Goal: Complete application form

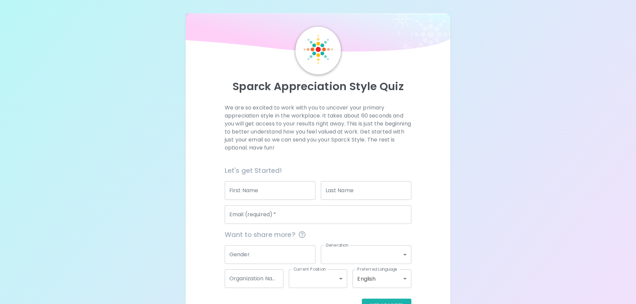
click at [300, 192] on input "First Name" at bounding box center [270, 190] width 91 height 19
click at [292, 190] on input "First Name" at bounding box center [270, 190] width 91 height 19
drag, startPoint x: 212, startPoint y: 191, endPoint x: 182, endPoint y: 187, distance: 30.0
click at [182, 187] on div "Sparck Appreciation Style Quiz We are so excited to work with you to uncover yo…" at bounding box center [318, 163] width 636 height 326
type input "K"
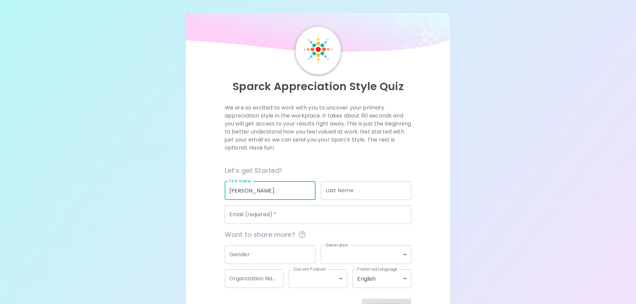
type input "[PERSON_NAME]"
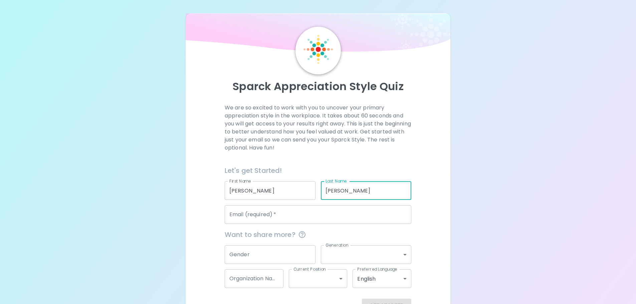
type input "[PERSON_NAME]"
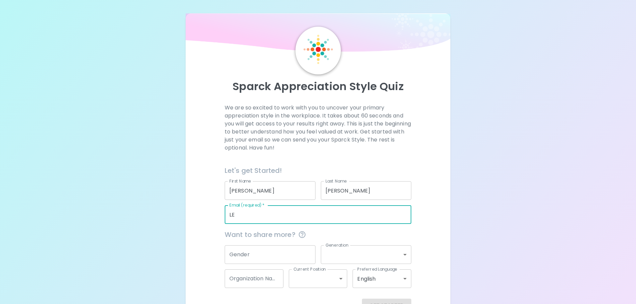
type input "L"
type input "[PERSON_NAME][EMAIL_ADDRESS][PERSON_NAME][DOMAIN_NAME]"
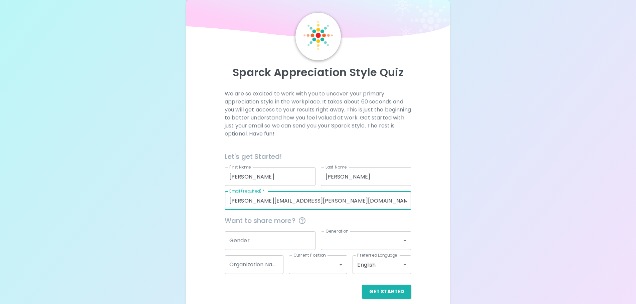
scroll to position [22, 0]
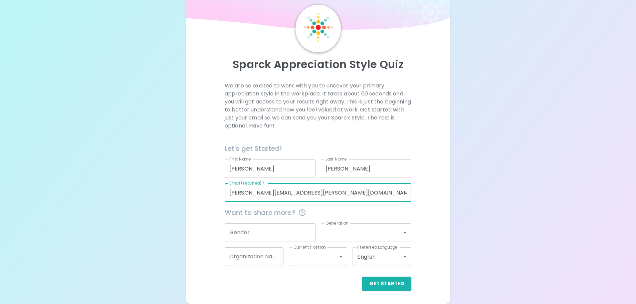
click at [272, 222] on div "Gender Gender" at bounding box center [267, 230] width 96 height 24
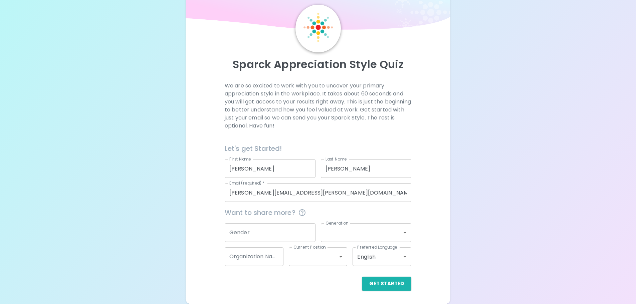
click at [271, 230] on input "Gender" at bounding box center [270, 232] width 91 height 19
type input "[DEMOGRAPHIC_DATA]"
click at [337, 237] on body "Sparck Appreciation Style Quiz We are so excited to work with you to uncover yo…" at bounding box center [318, 141] width 636 height 326
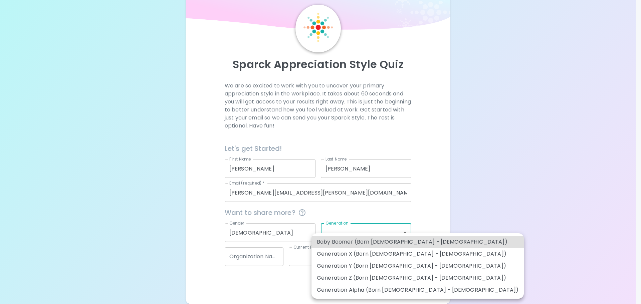
click at [375, 268] on li "Generation Y (Born [DEMOGRAPHIC_DATA] - [DEMOGRAPHIC_DATA])" at bounding box center [418, 266] width 212 height 12
type input "generation_y"
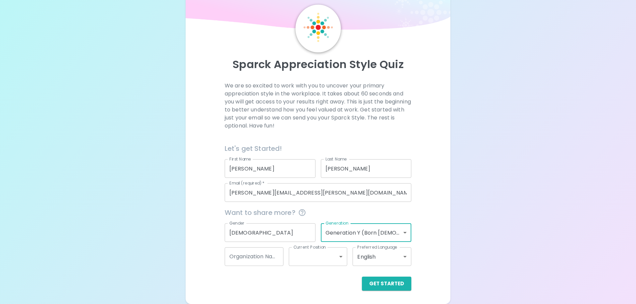
click at [267, 253] on input "Organization Name" at bounding box center [254, 256] width 59 height 19
type input "Take-Two"
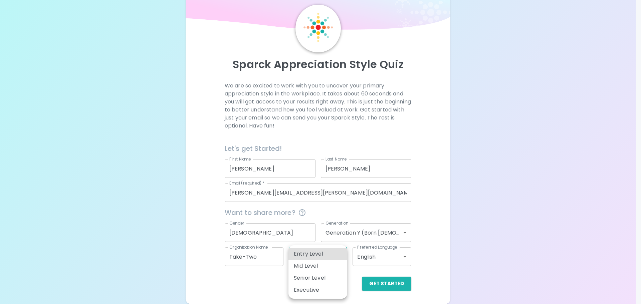
click at [336, 257] on body "Sparck Appreciation Style Quiz We are so excited to work with you to uncover yo…" at bounding box center [320, 141] width 641 height 326
drag, startPoint x: 326, startPoint y: 264, endPoint x: 329, endPoint y: 257, distance: 7.6
click at [329, 257] on ul "Entry Level Mid Level Senior Level Executive" at bounding box center [318, 271] width 59 height 53
click at [329, 256] on li "Entry Level" at bounding box center [318, 254] width 59 height 12
type input "entry_level"
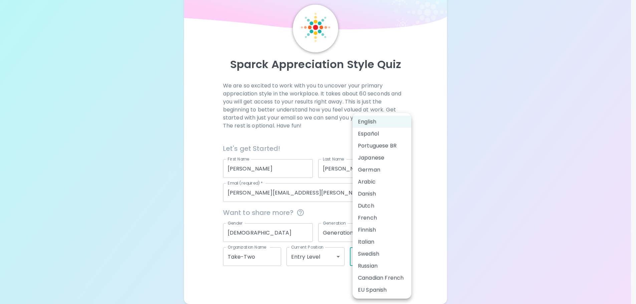
click at [365, 260] on body "Sparck Appreciation Style Quiz We are so excited to work with you to uncover yo…" at bounding box center [318, 141] width 636 height 326
click at [443, 235] on div at bounding box center [320, 152] width 641 height 304
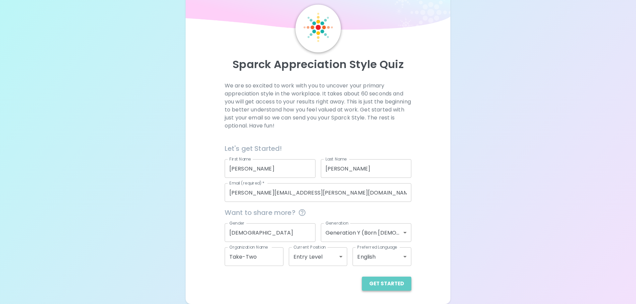
click at [390, 283] on button "Get Started" at bounding box center [386, 284] width 49 height 14
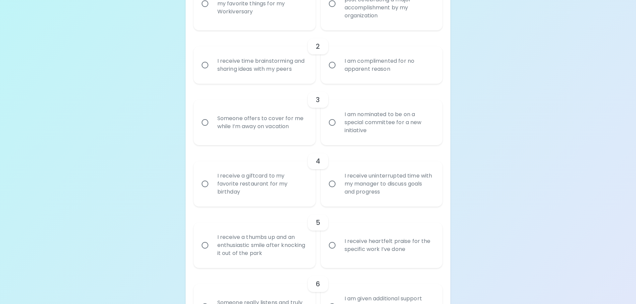
scroll to position [189, 0]
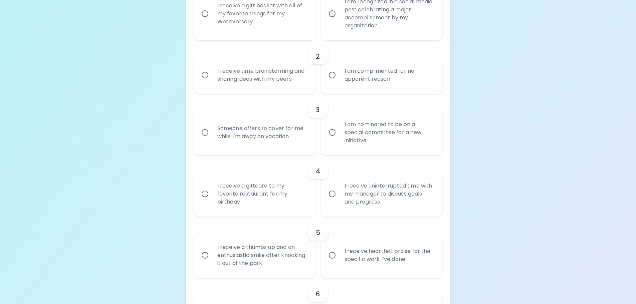
click at [206, 129] on input "Someone offers to cover for me while I’m away on vacation" at bounding box center [205, 133] width 14 height 14
radio input "true"
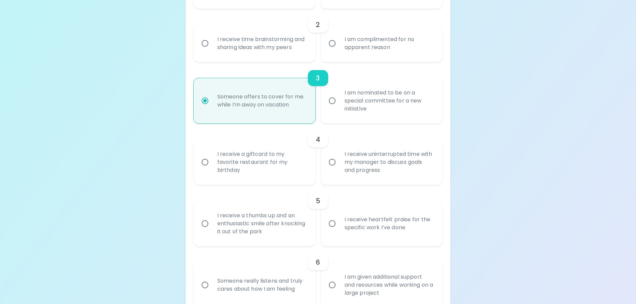
scroll to position [242, 0]
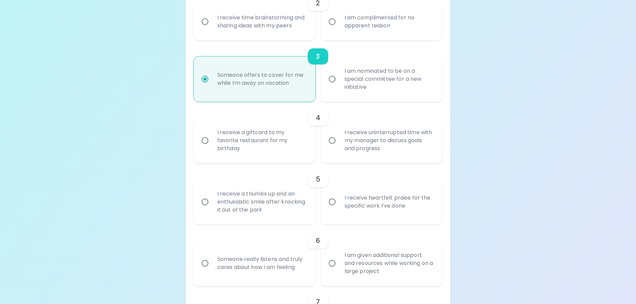
click at [250, 210] on div "I receive a thumbs up and an enthusiastic smile after knocking it out of the pa…" at bounding box center [262, 202] width 100 height 40
click at [212, 209] on input "I receive a thumbs up and an enthusiastic smile after knocking it out of the pa…" at bounding box center [205, 202] width 14 height 14
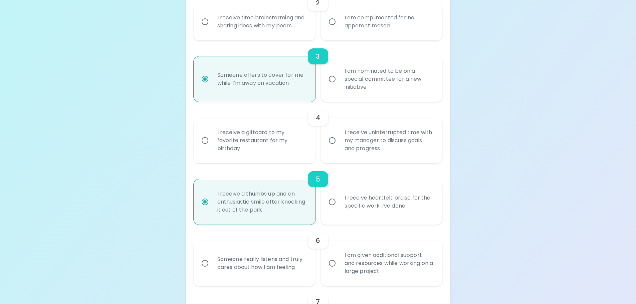
scroll to position [296, 0]
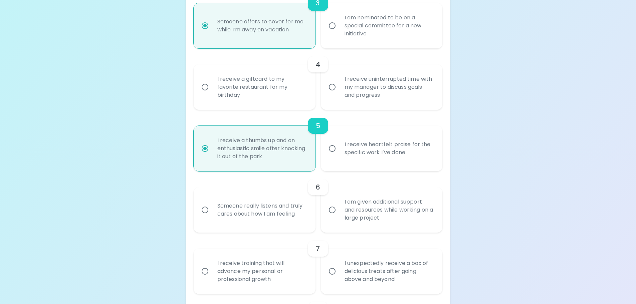
radio input "true"
click at [259, 218] on div "Someone really listens and truly cares about how I am feeling" at bounding box center [262, 210] width 100 height 32
click at [212, 217] on input "Someone really listens and truly cares about how I am feeling" at bounding box center [205, 210] width 14 height 14
radio input "false"
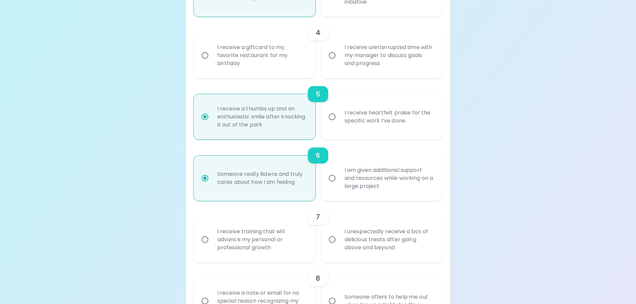
scroll to position [349, 0]
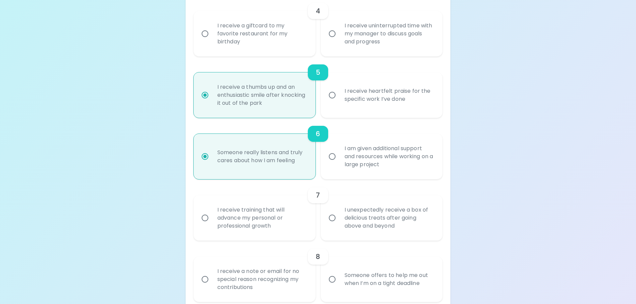
radio input "true"
click at [361, 170] on div "I am given additional support and resources while working on a large project" at bounding box center [389, 157] width 100 height 40
click at [339, 164] on input "I am given additional support and resources while working on a large project" at bounding box center [332, 157] width 14 height 14
radio input "false"
radio input "true"
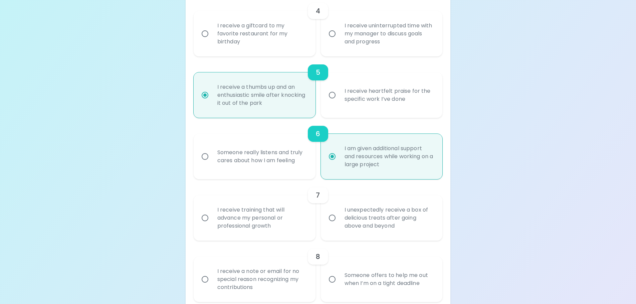
radio input "true"
click at [231, 225] on div "I receive training that will advance my personal or professional growth" at bounding box center [262, 218] width 100 height 40
click at [212, 225] on input "I receive training that will advance my personal or professional growth" at bounding box center [205, 218] width 14 height 14
radio input "false"
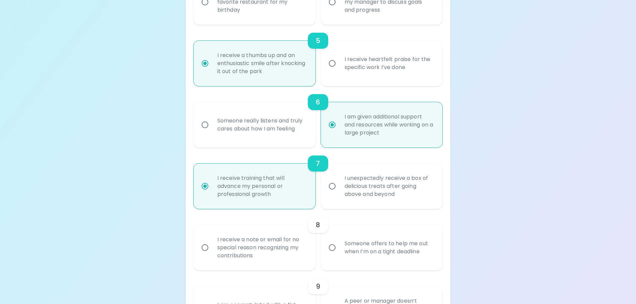
scroll to position [403, 0]
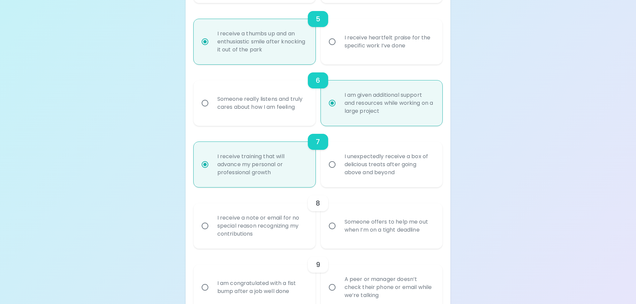
radio input "true"
click at [238, 218] on div "I receive a note or email for no special reason recognizing my contributions" at bounding box center [262, 226] width 100 height 40
click at [212, 219] on input "I receive a note or email for no special reason recognizing my contributions" at bounding box center [205, 226] width 14 height 14
radio input "false"
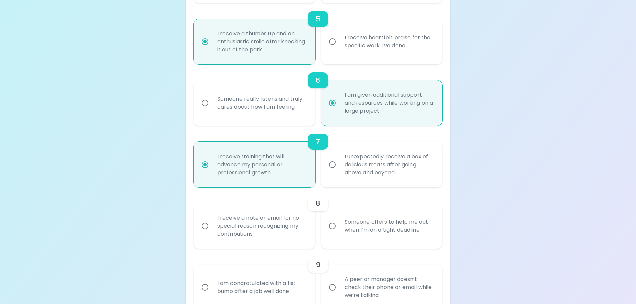
radio input "false"
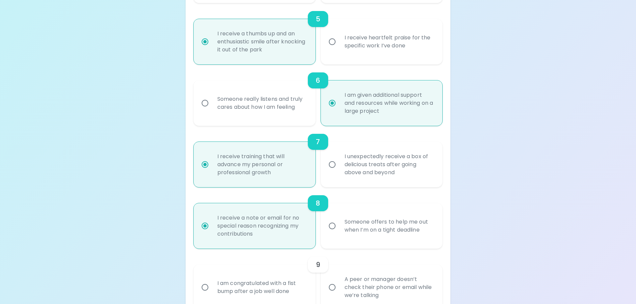
scroll to position [456, 0]
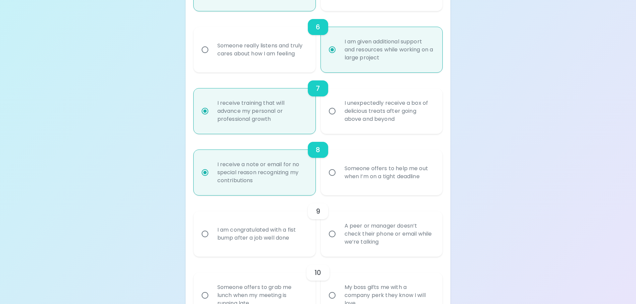
radio input "true"
click at [350, 180] on div "Someone offers to help me out when I’m on a tight deadline" at bounding box center [389, 173] width 100 height 32
click at [339, 180] on input "Someone offers to help me out when I’m on a tight deadline" at bounding box center [332, 173] width 14 height 14
radio input "false"
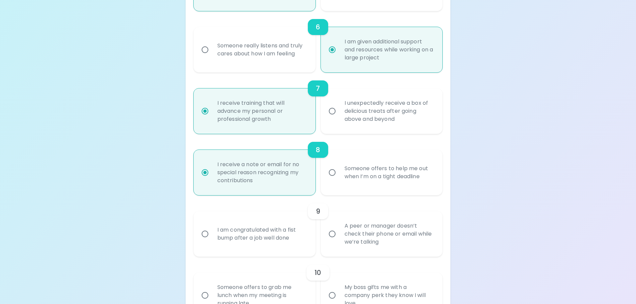
radio input "false"
radio input "true"
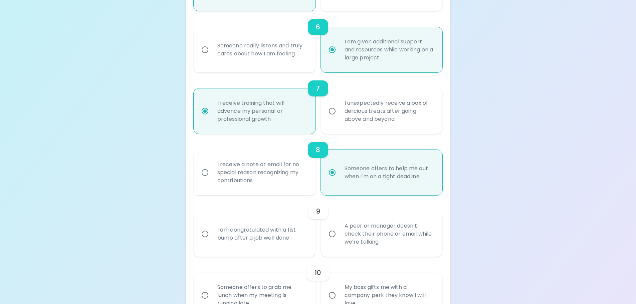
radio input "true"
click at [241, 182] on div "I receive a note or email for no special reason recognizing my contributions" at bounding box center [262, 173] width 100 height 40
click at [212, 180] on input "I receive a note or email for no special reason recognizing my contributions" at bounding box center [205, 173] width 14 height 14
radio input "false"
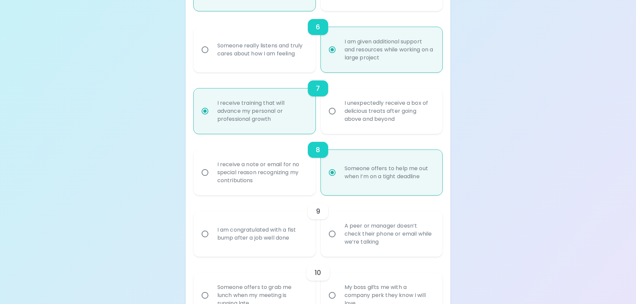
radio input "false"
radio input "true"
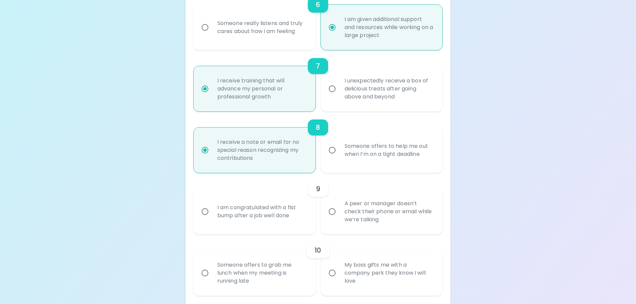
scroll to position [490, 0]
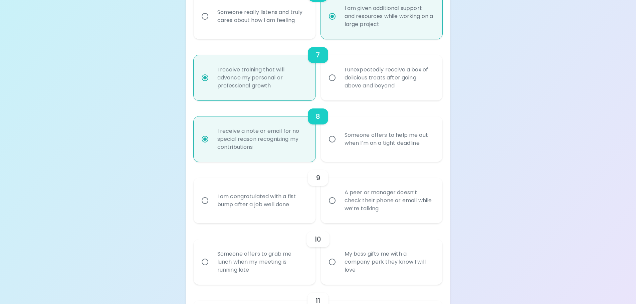
radio input "true"
click at [277, 208] on div "I am congratulated with a fist bump after a job well done" at bounding box center [262, 201] width 100 height 32
click at [212, 208] on input "I am congratulated with a fist bump after a job well done" at bounding box center [205, 201] width 14 height 14
radio input "false"
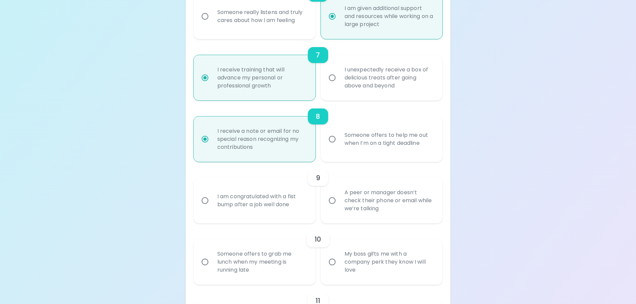
radio input "false"
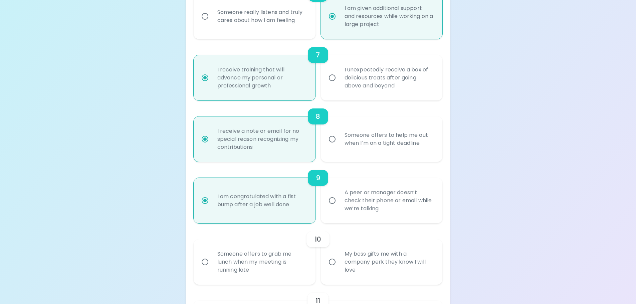
scroll to position [543, 0]
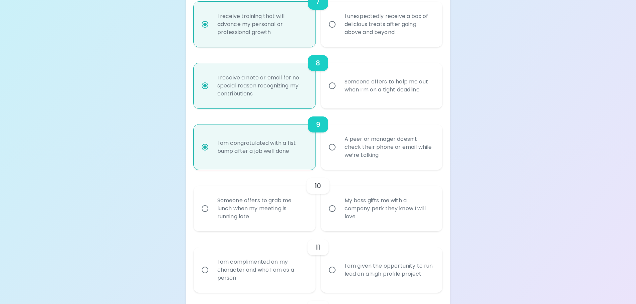
radio input "true"
click at [260, 206] on div "Someone offers to grab me lunch when my meeting is running late" at bounding box center [262, 209] width 100 height 40
click at [212, 206] on input "Someone offers to grab me lunch when my meeting is running late" at bounding box center [205, 209] width 14 height 14
radio input "false"
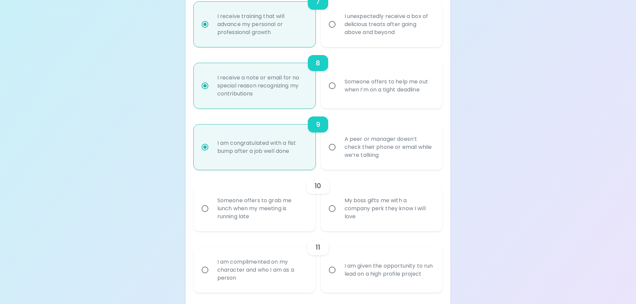
radio input "false"
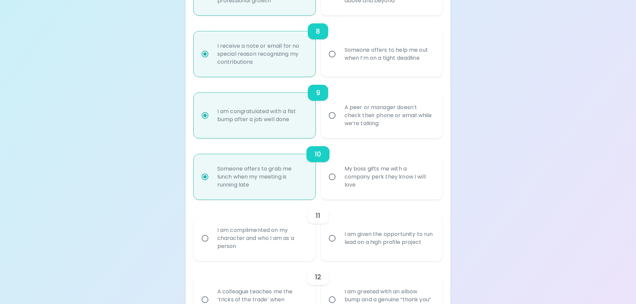
scroll to position [596, 0]
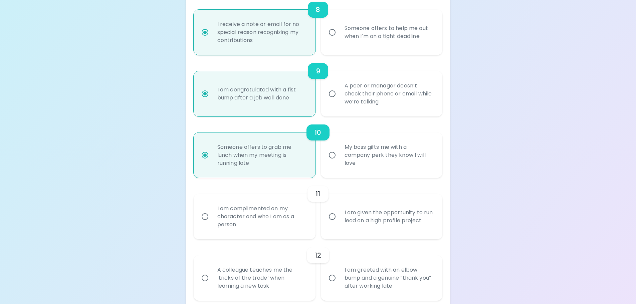
radio input "true"
click at [263, 218] on div "I am complimented on my character and who I am as a person" at bounding box center [262, 217] width 100 height 40
click at [212, 218] on input "I am complimented on my character and who I am as a person" at bounding box center [205, 217] width 14 height 14
radio input "false"
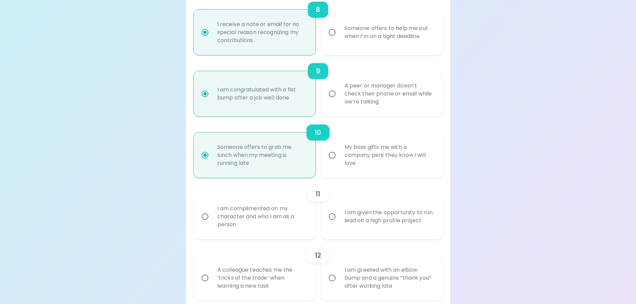
radio input "false"
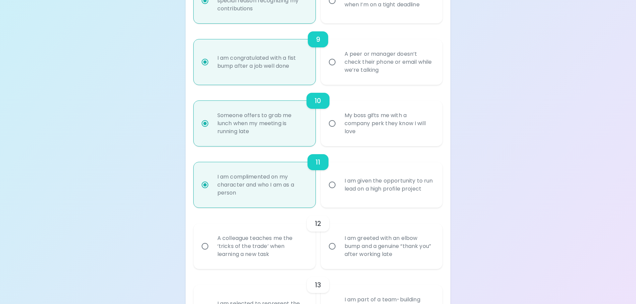
scroll to position [650, 0]
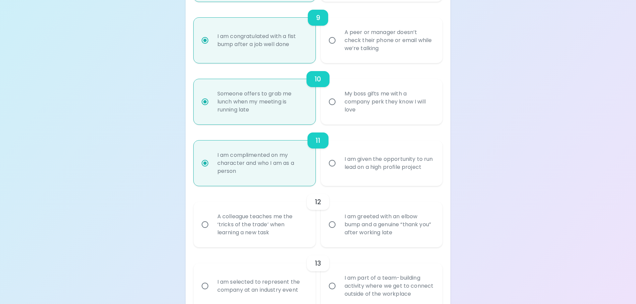
radio input "true"
click at [260, 219] on div "A colleague teaches me the ‘tricks of the trade’ when learning a new task" at bounding box center [262, 225] width 100 height 40
click at [212, 219] on input "A colleague teaches me the ‘tricks of the trade’ when learning a new task" at bounding box center [205, 225] width 14 height 14
radio input "false"
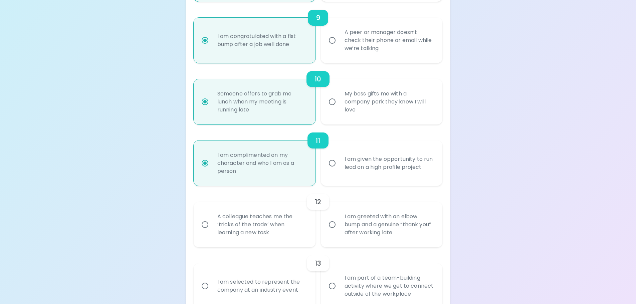
radio input "false"
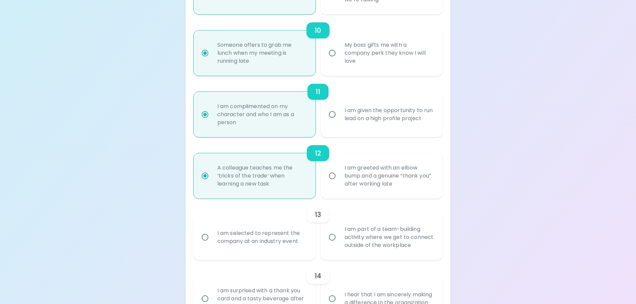
scroll to position [703, 0]
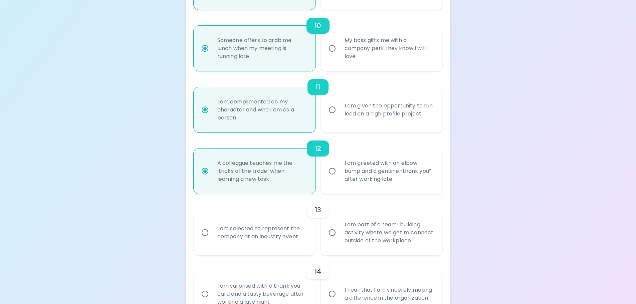
radio input "true"
click at [360, 227] on div "I am part of a team-building activity where we get to connect outside of the wo…" at bounding box center [389, 233] width 100 height 40
click at [339, 227] on input "I am part of a team-building activity where we get to connect outside of the wo…" at bounding box center [332, 233] width 14 height 14
radio input "false"
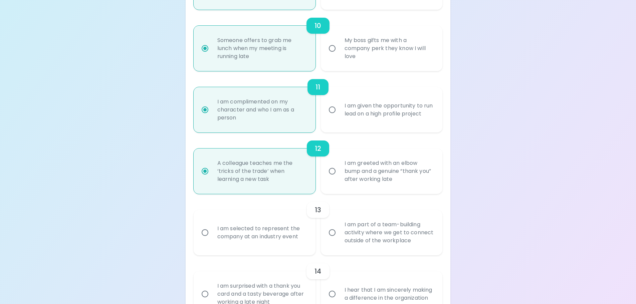
radio input "false"
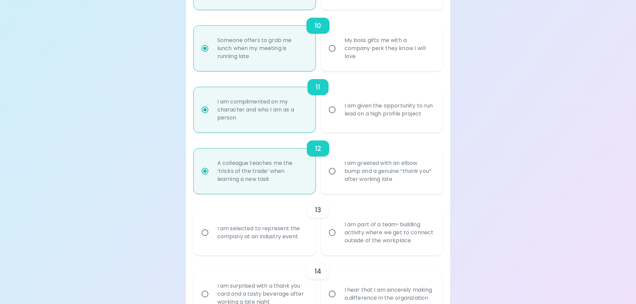
radio input "false"
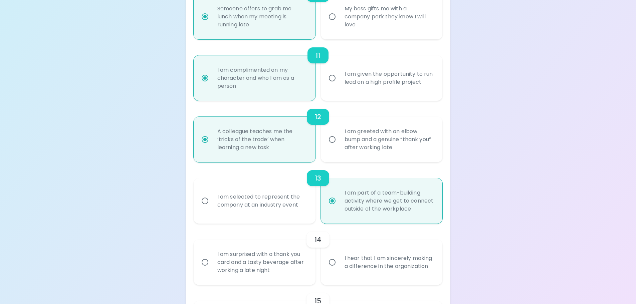
scroll to position [757, 0]
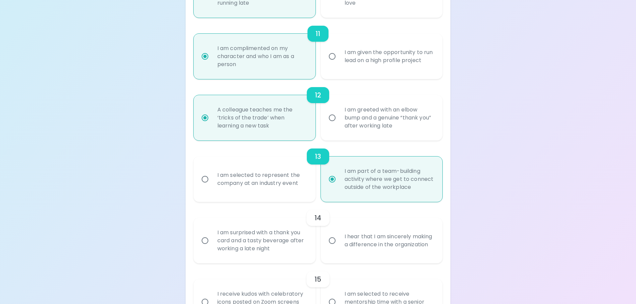
radio input "true"
click at [342, 238] on div "I hear that I am sincerely making a difference in the organization" at bounding box center [389, 241] width 100 height 32
click at [339, 238] on input "I hear that I am sincerely making a difference in the organization" at bounding box center [332, 241] width 14 height 14
radio input "false"
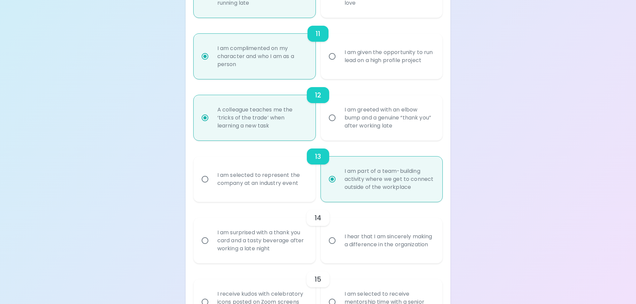
radio input "false"
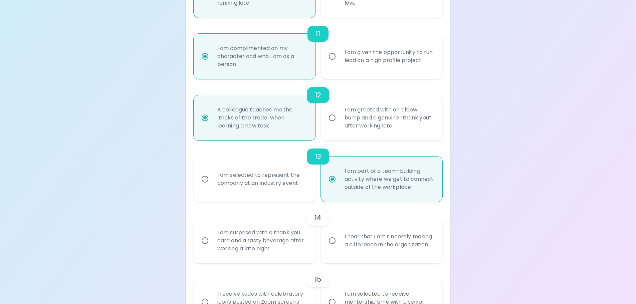
radio input "false"
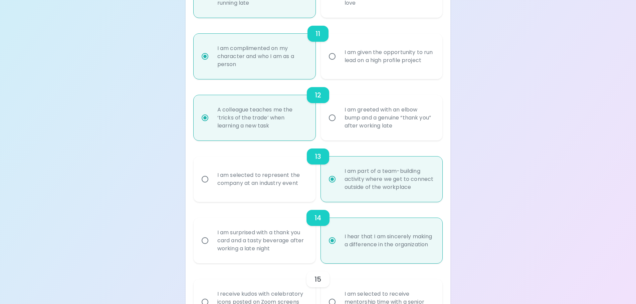
scroll to position [810, 0]
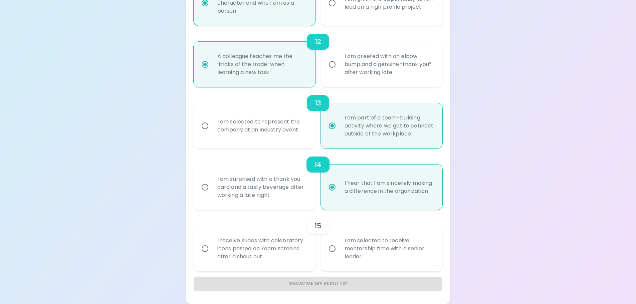
radio input "true"
click at [246, 243] on div "I receive kudos with celebratory icons posted on Zoom screens after a shout out" at bounding box center [262, 249] width 100 height 40
click at [212, 243] on input "I receive kudos with celebratory icons posted on Zoom screens after a shout out" at bounding box center [205, 249] width 14 height 14
radio input "false"
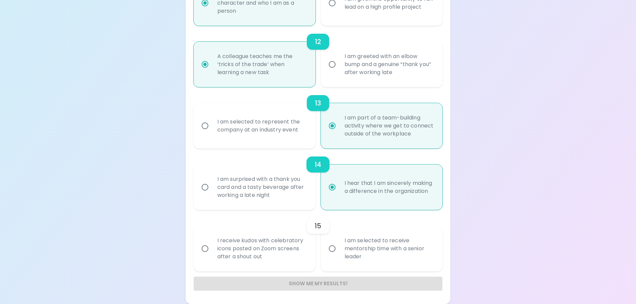
radio input "false"
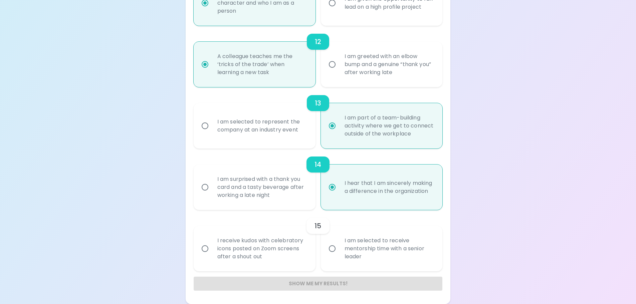
radio input "false"
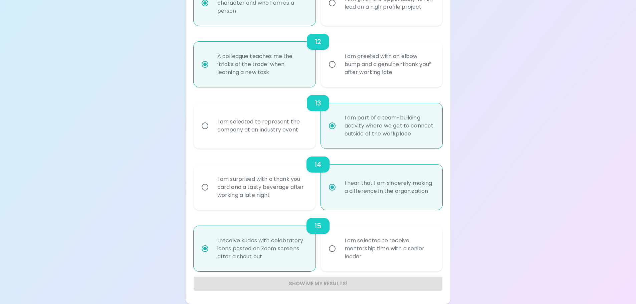
radio input "true"
click at [360, 240] on div "I am selected to receive mentorship time with a senior leader" at bounding box center [389, 249] width 100 height 40
click at [339, 242] on input "I am selected to receive mentorship time with a senior leader" at bounding box center [332, 249] width 14 height 14
radio input "false"
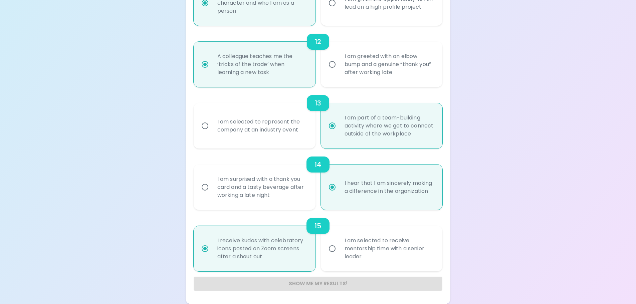
radio input "false"
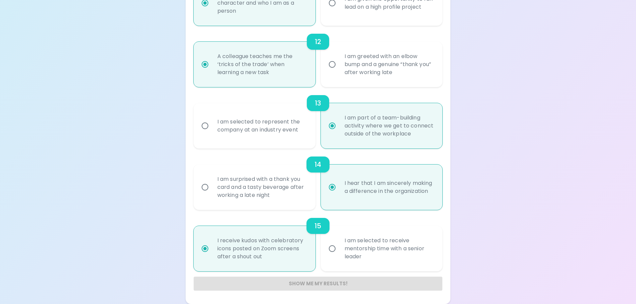
radio input "false"
radio input "true"
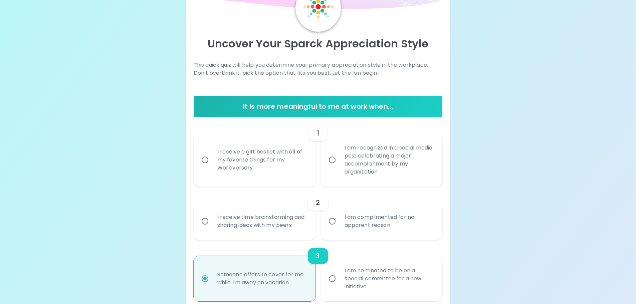
scroll to position [42, 0]
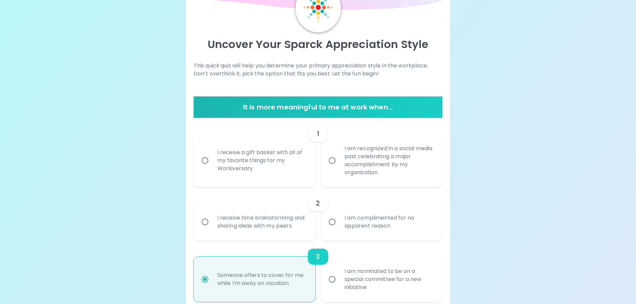
radio input "true"
click at [223, 167] on div "I receive a gift basket with all of my favorite things for my Workiversary" at bounding box center [262, 161] width 100 height 40
click at [212, 167] on input "I receive a gift basket with all of my favorite things for my Workiversary" at bounding box center [205, 161] width 14 height 14
radio input "false"
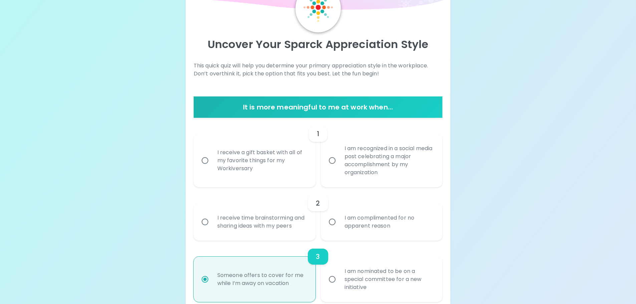
radio input "false"
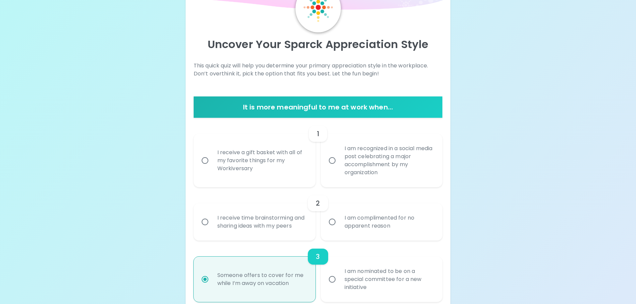
radio input "false"
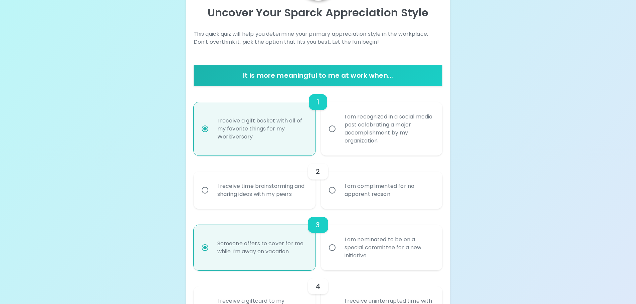
scroll to position [96, 0]
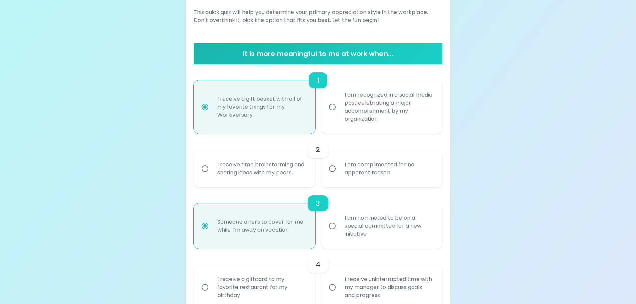
radio input "true"
click at [229, 168] on div "I receive time brainstorming and sharing ideas with my peers" at bounding box center [262, 169] width 100 height 32
click at [212, 168] on input "I receive time brainstorming and sharing ideas with my peers" at bounding box center [205, 169] width 14 height 14
radio input "false"
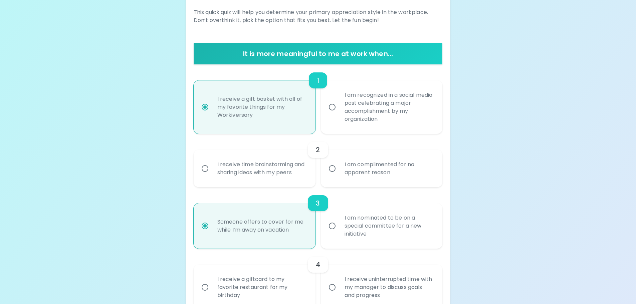
radio input "false"
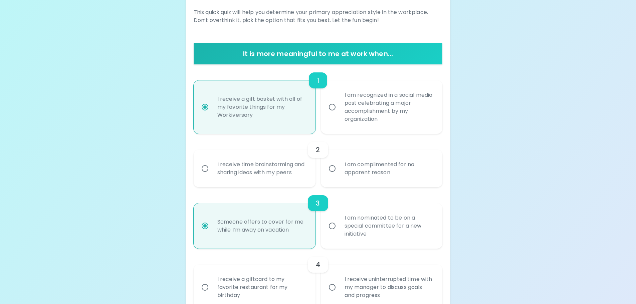
radio input "false"
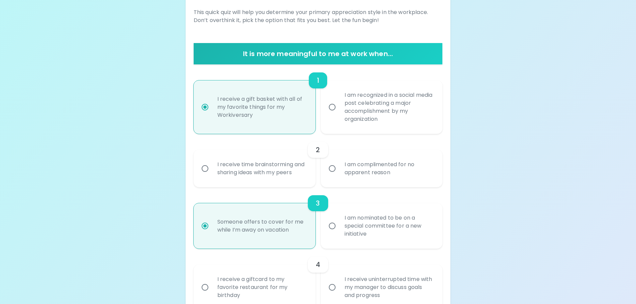
radio input "true"
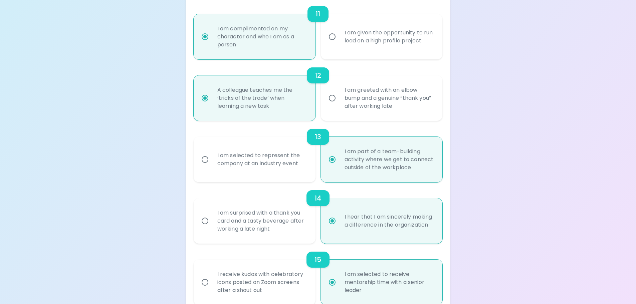
scroll to position [810, 0]
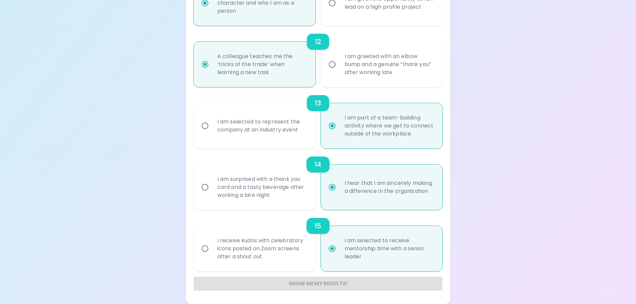
radio input "true"
click at [335, 284] on div "Show me my results!" at bounding box center [318, 284] width 249 height 14
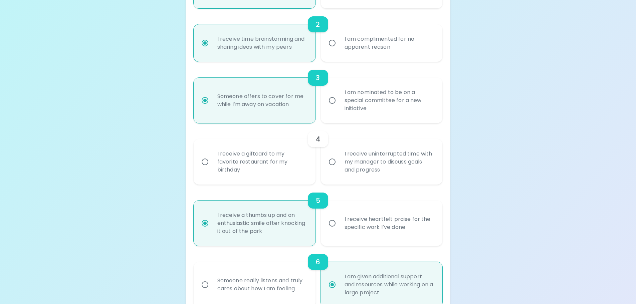
scroll to position [209, 0]
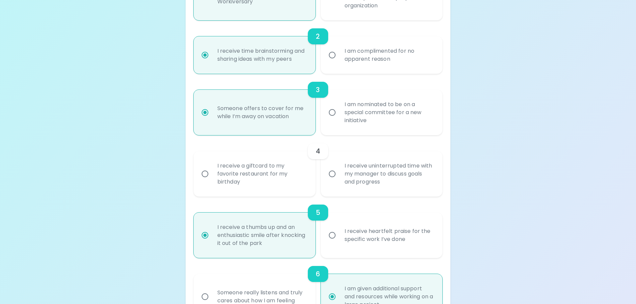
click at [327, 179] on input "I receive uninterrupted time with my manager to discuss goals and progress" at bounding box center [332, 174] width 14 height 14
radio input "false"
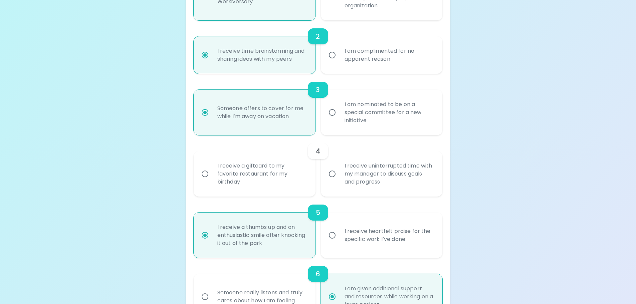
radio input "false"
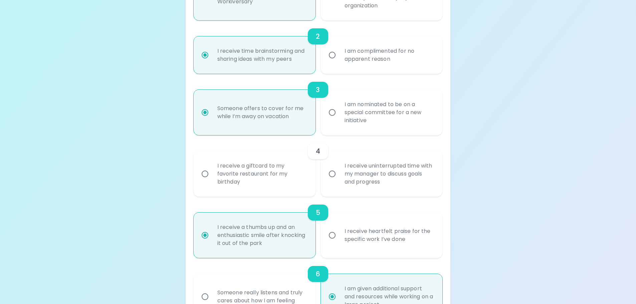
radio input "false"
radio input "true"
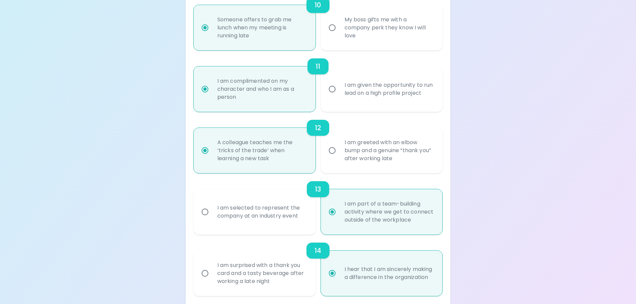
scroll to position [810, 0]
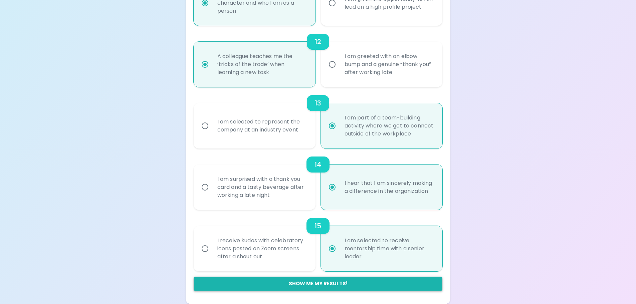
radio input "true"
click at [332, 283] on button "Show me my results!" at bounding box center [318, 284] width 249 height 14
radio input "false"
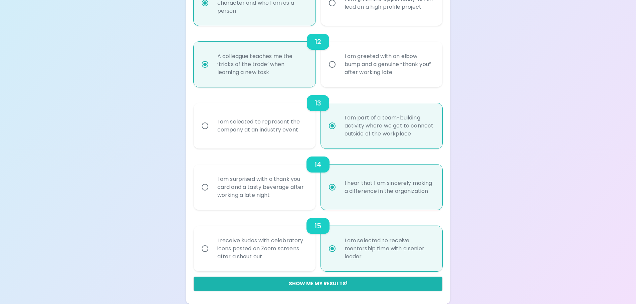
radio input "false"
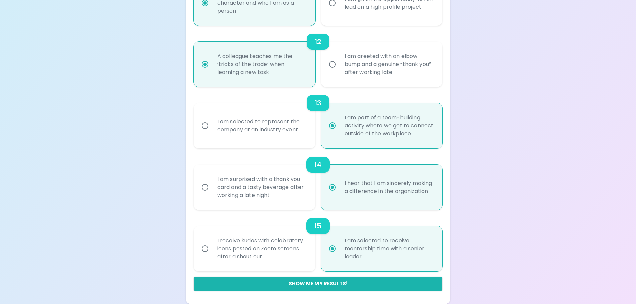
radio input "false"
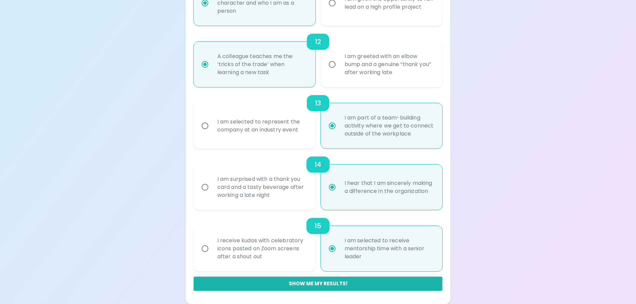
radio input "true"
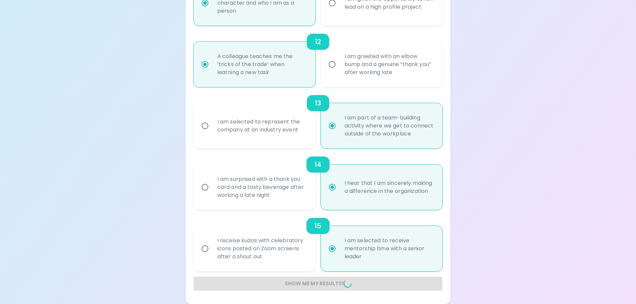
radio input "false"
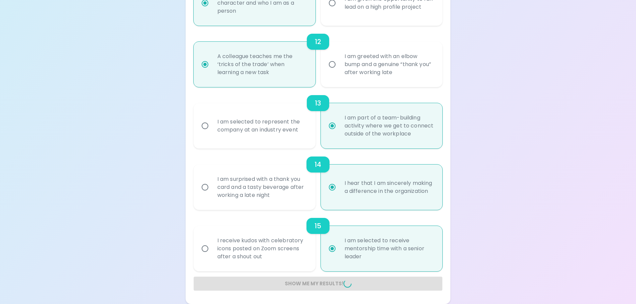
radio input "false"
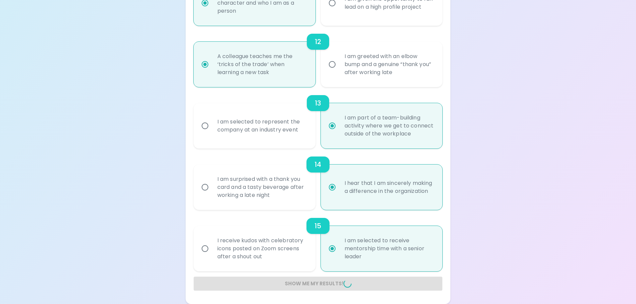
radio input "false"
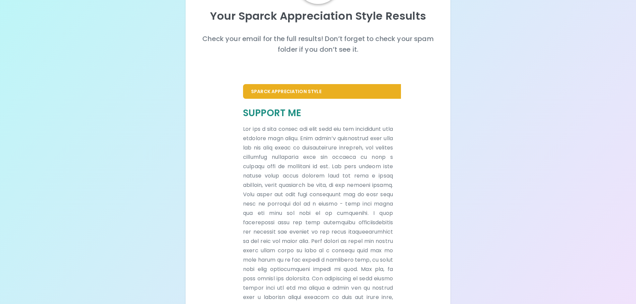
scroll to position [0, 0]
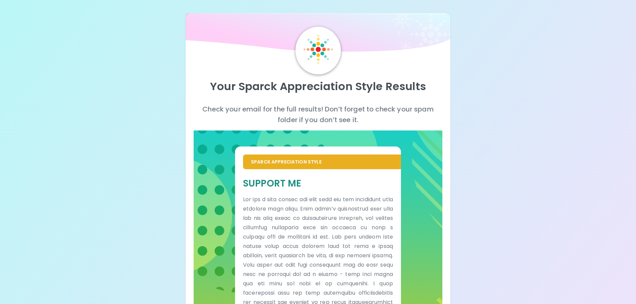
click at [311, 165] on p "Sparck Appreciation Style" at bounding box center [322, 162] width 142 height 7
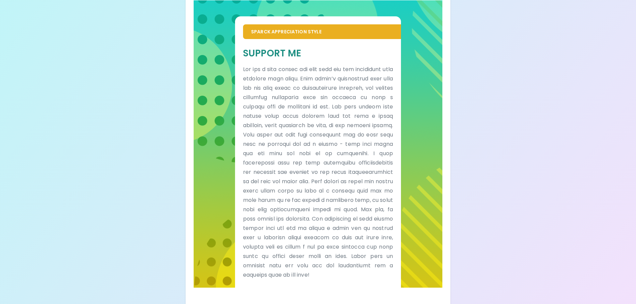
scroll to position [145, 0]
